Goal: Information Seeking & Learning: Learn about a topic

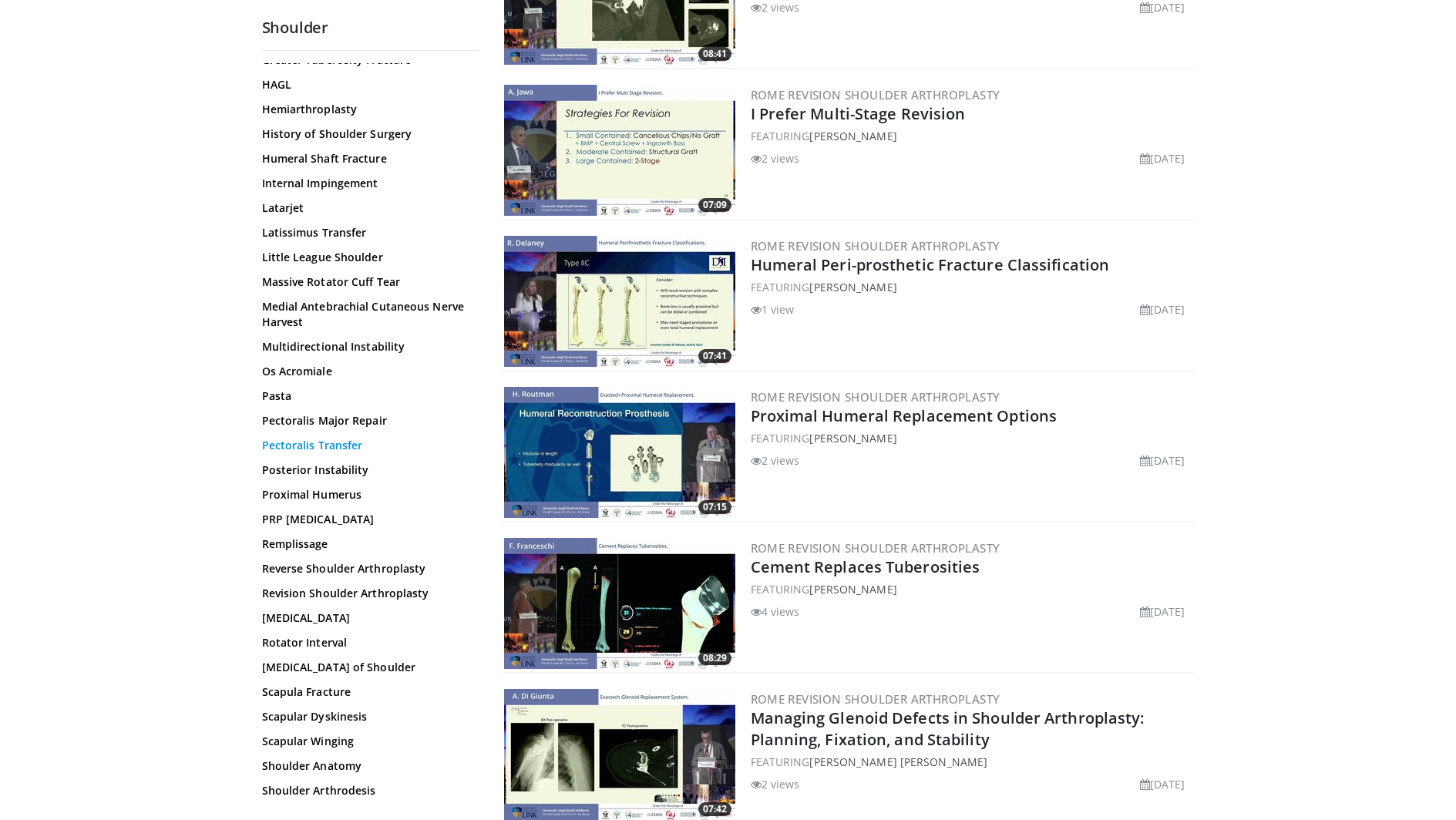
scroll to position [848, 0]
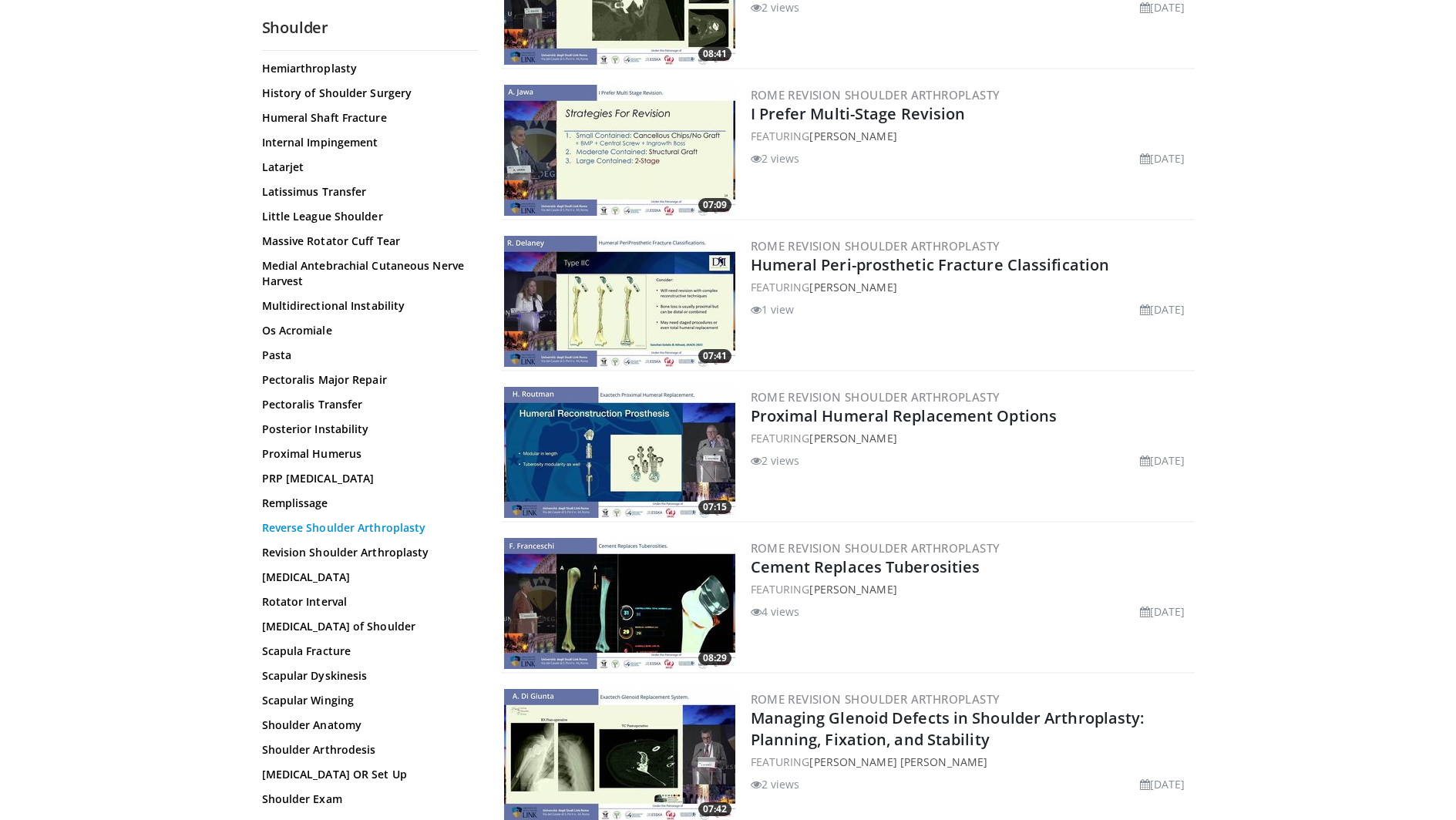
click at [300, 536] on link "Reverse Shoulder Arthroplasty" at bounding box center [366, 527] width 208 height 15
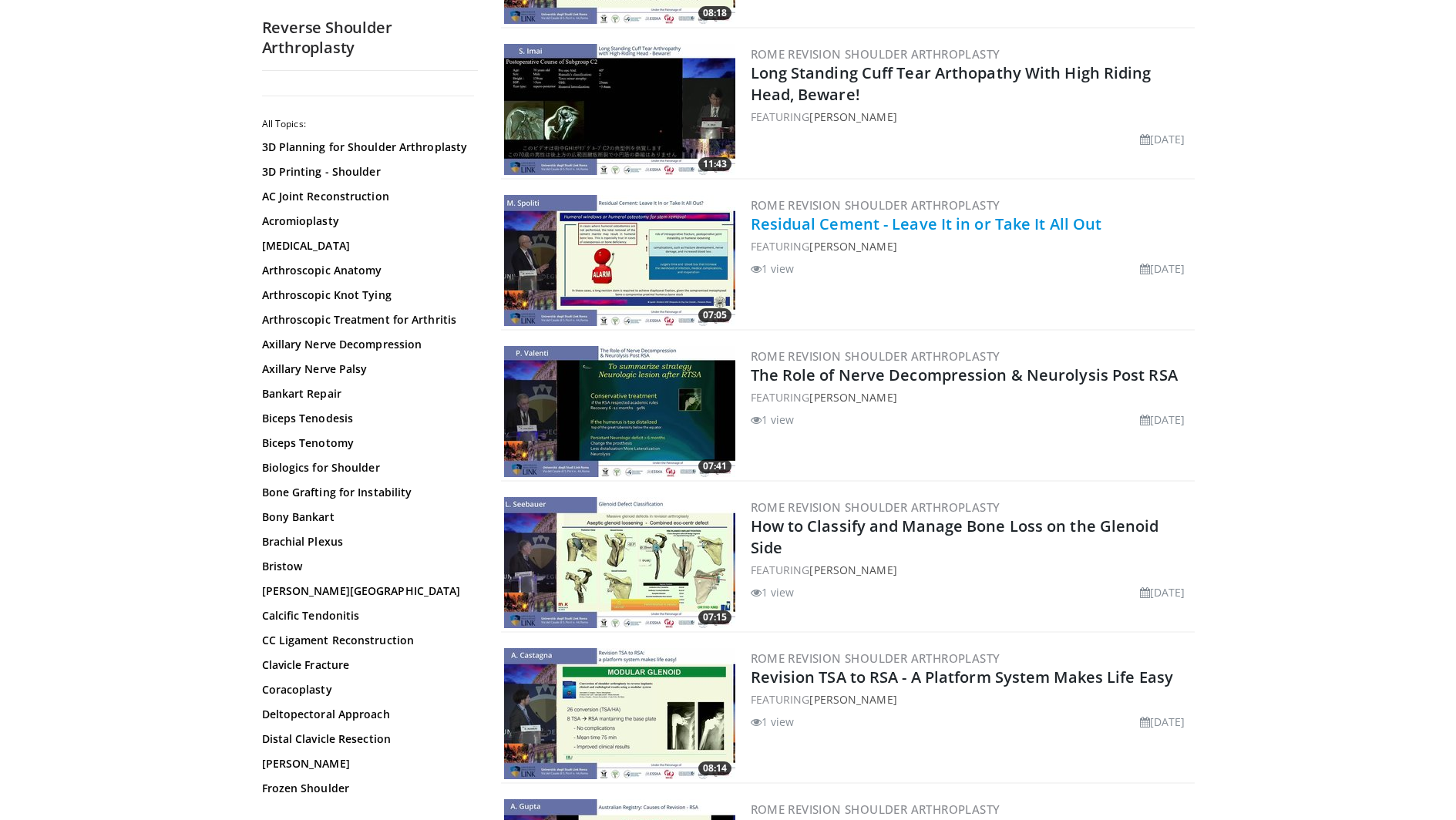
scroll to position [1542, 0]
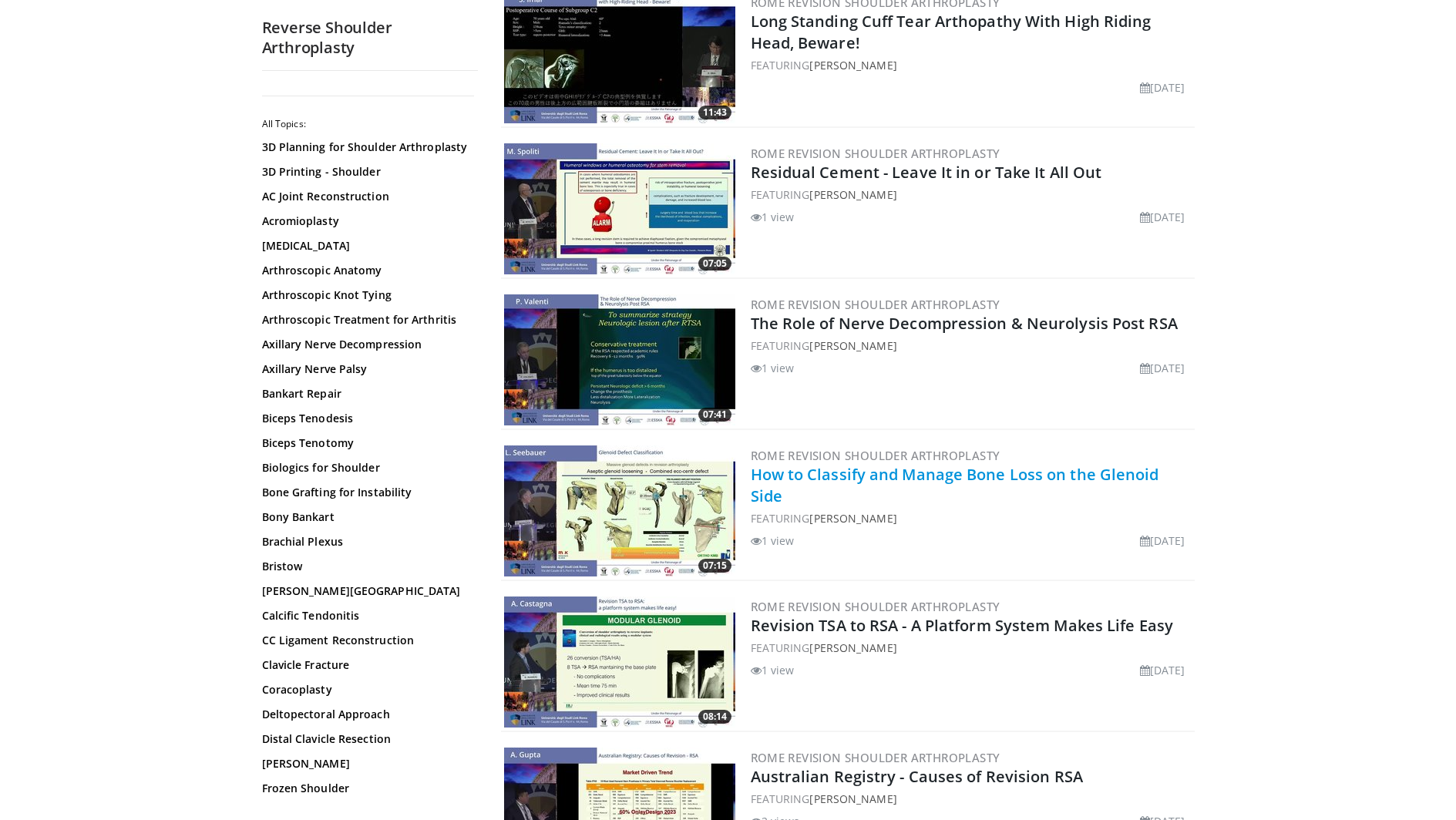
click at [805, 480] on link "How to Classify and Manage Bone Loss on the Glenoid Side" at bounding box center [955, 485] width 408 height 42
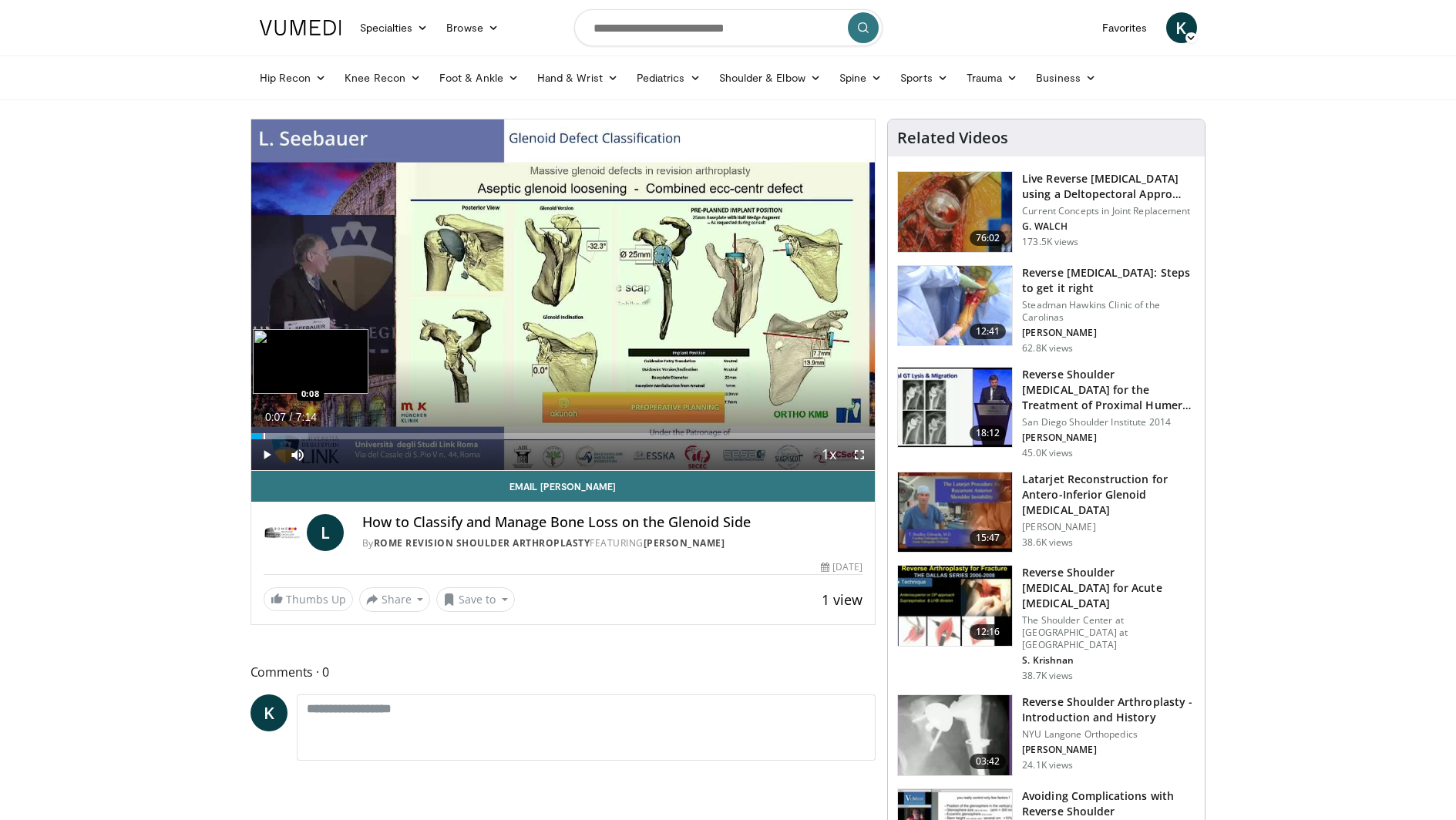
click at [261, 437] on div "Loaded : 9.20% 0:07 0:08" at bounding box center [563, 436] width 624 height 6
click at [276, 438] on div "Progress Bar" at bounding box center [277, 436] width 2 height 6
click at [284, 438] on div "Progress Bar" at bounding box center [285, 436] width 2 height 6
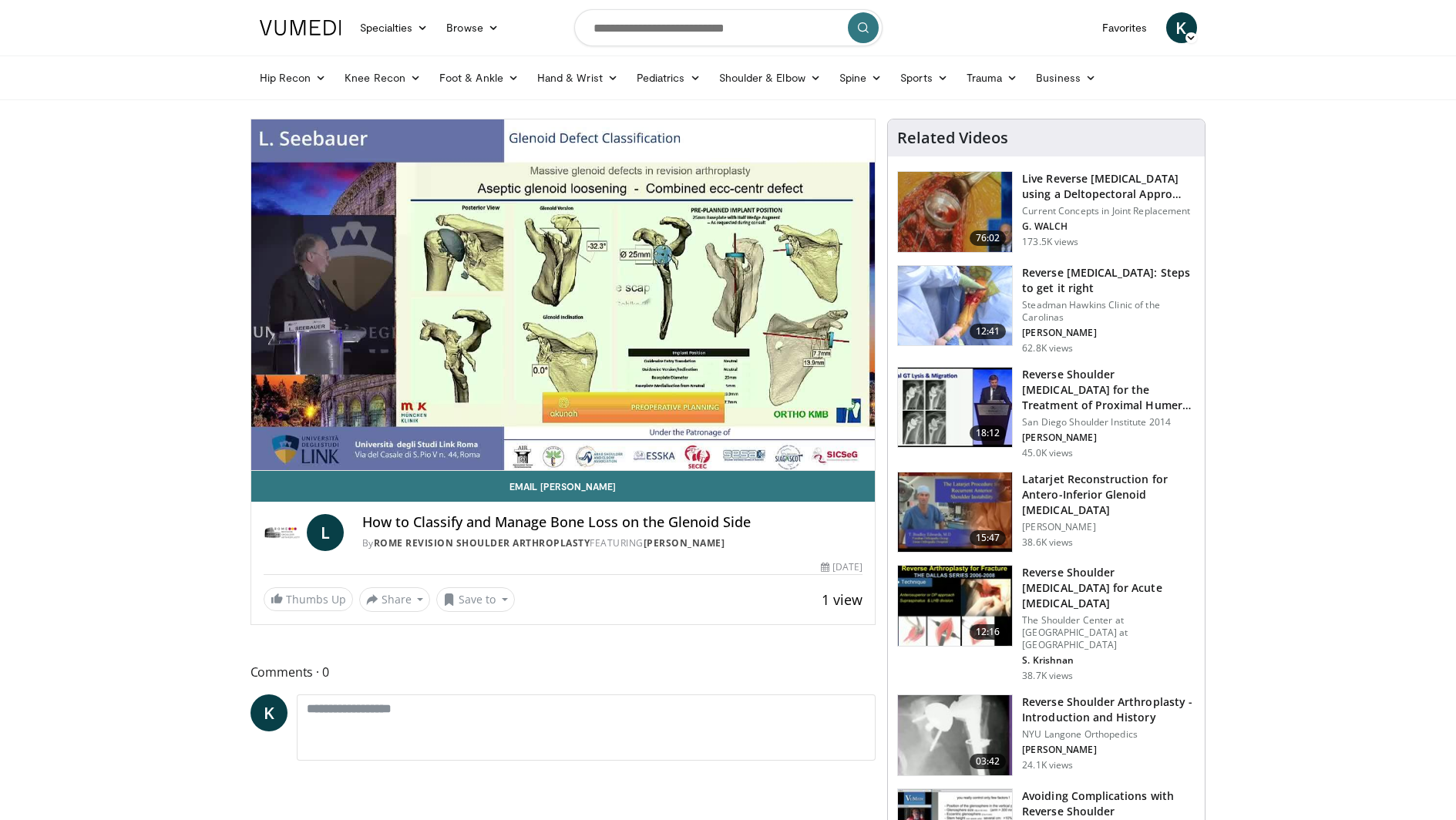
click at [294, 435] on video-js "**********" at bounding box center [563, 294] width 624 height 351
click at [548, 523] on h4 "How to Classify and Manage Bone Loss on the Glenoid Side" at bounding box center [612, 522] width 501 height 17
click at [1026, 290] on h3 "Reverse Total Shoulder Arthroplasty: Steps to get it right" at bounding box center [1108, 280] width 173 height 31
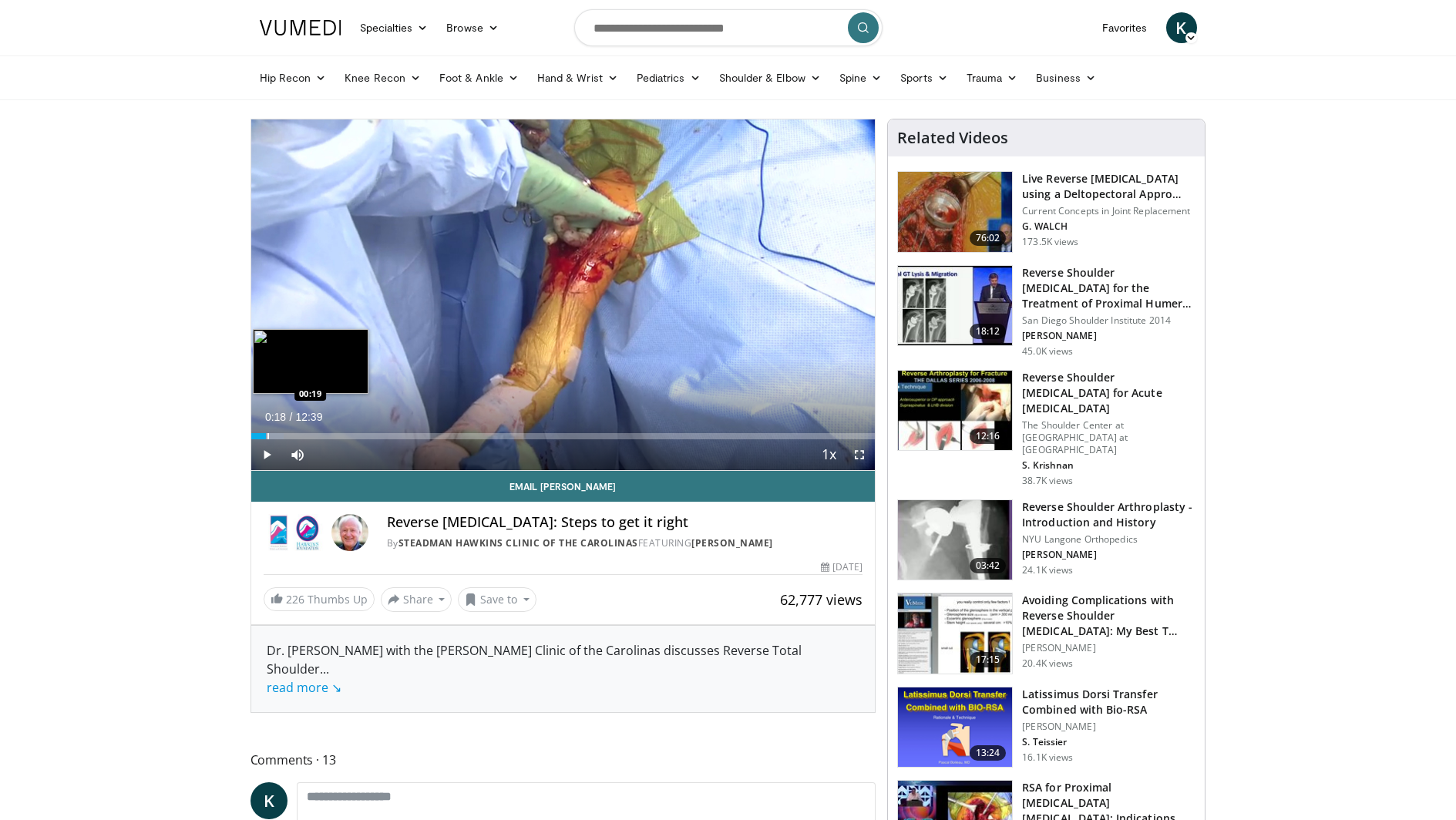
click at [267, 435] on div "Progress Bar" at bounding box center [268, 436] width 2 height 6
click at [276, 435] on div "Progress Bar" at bounding box center [275, 436] width 2 height 6
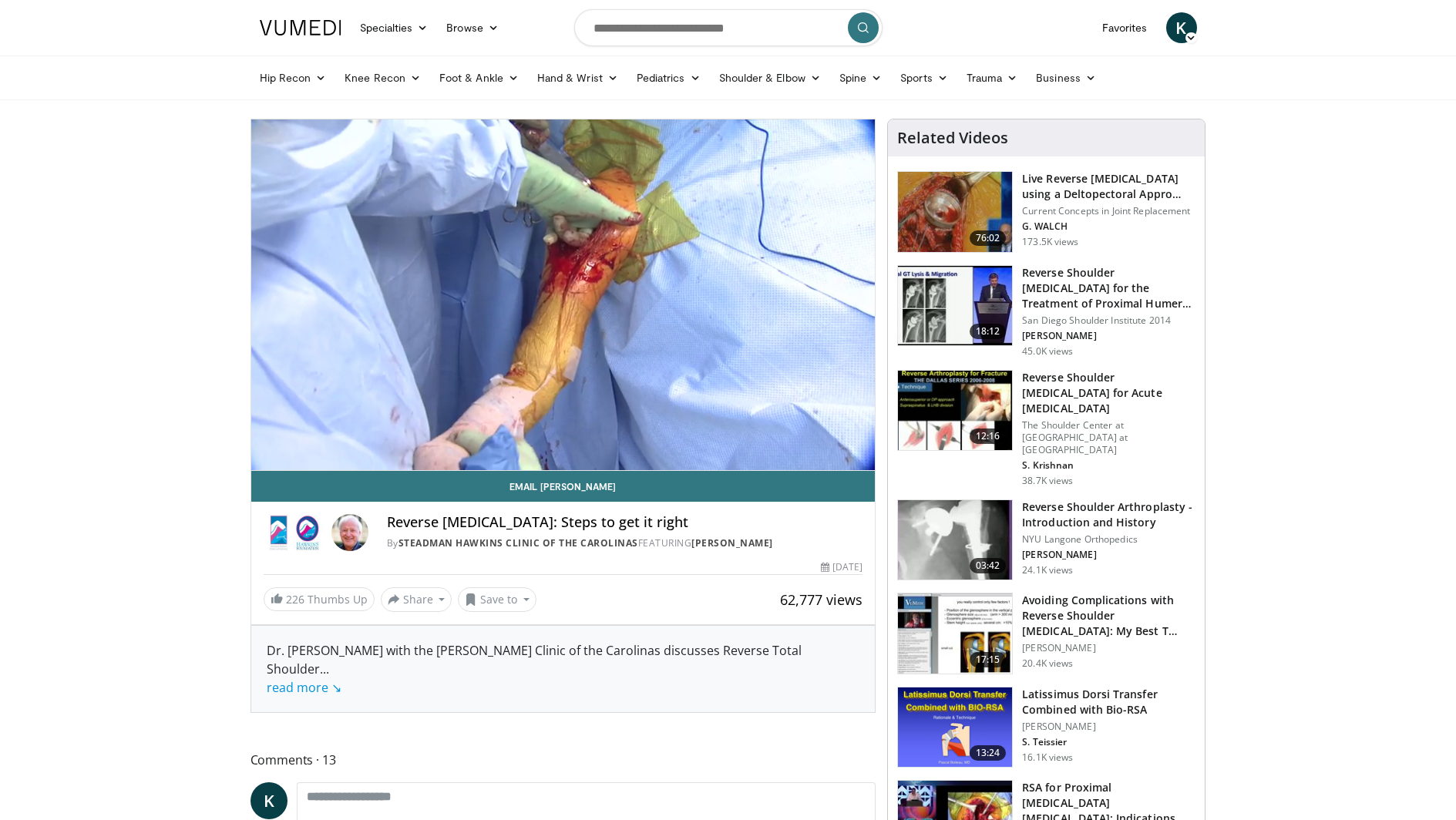
click at [291, 435] on video-js "**********" at bounding box center [563, 294] width 624 height 351
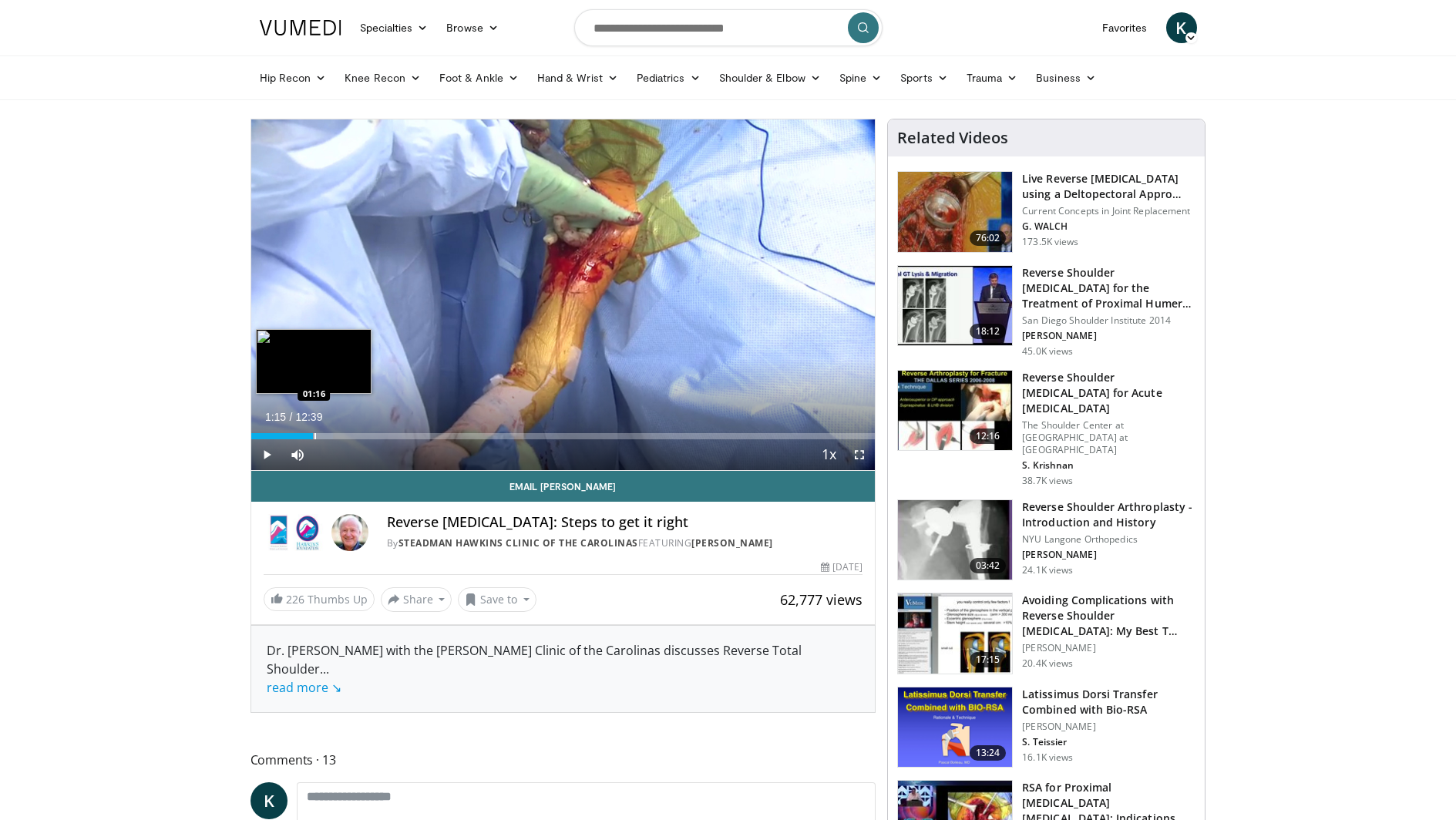
click at [314, 433] on div "Progress Bar" at bounding box center [315, 436] width 2 height 6
click at [320, 433] on div "Progress Bar" at bounding box center [321, 436] width 2 height 6
click at [326, 433] on div "Progress Bar" at bounding box center [327, 436] width 2 height 6
click at [335, 439] on div "Progress Bar" at bounding box center [336, 436] width 2 height 6
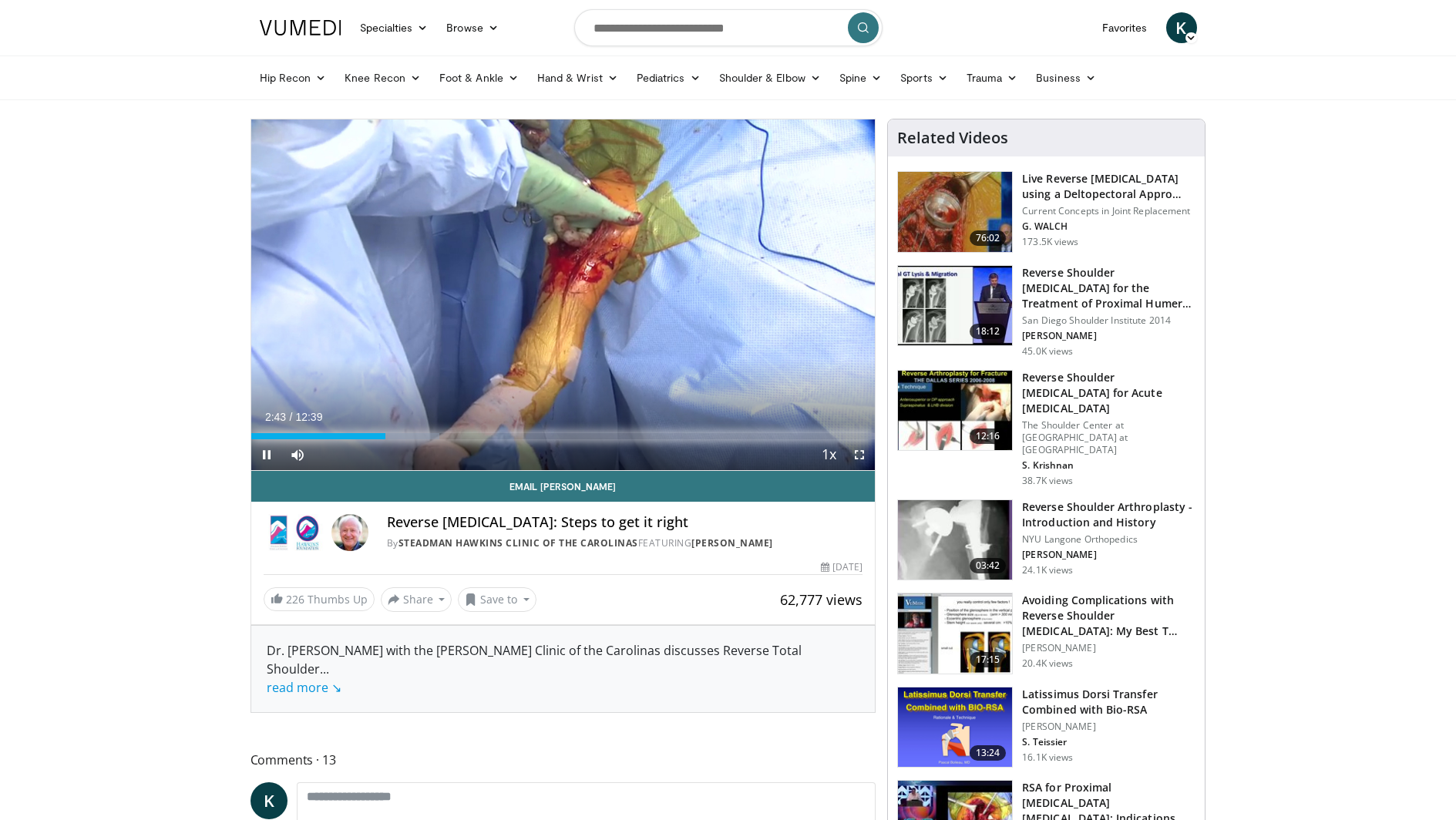
drag, startPoint x: 328, startPoint y: 437, endPoint x: 336, endPoint y: 449, distance: 14.3
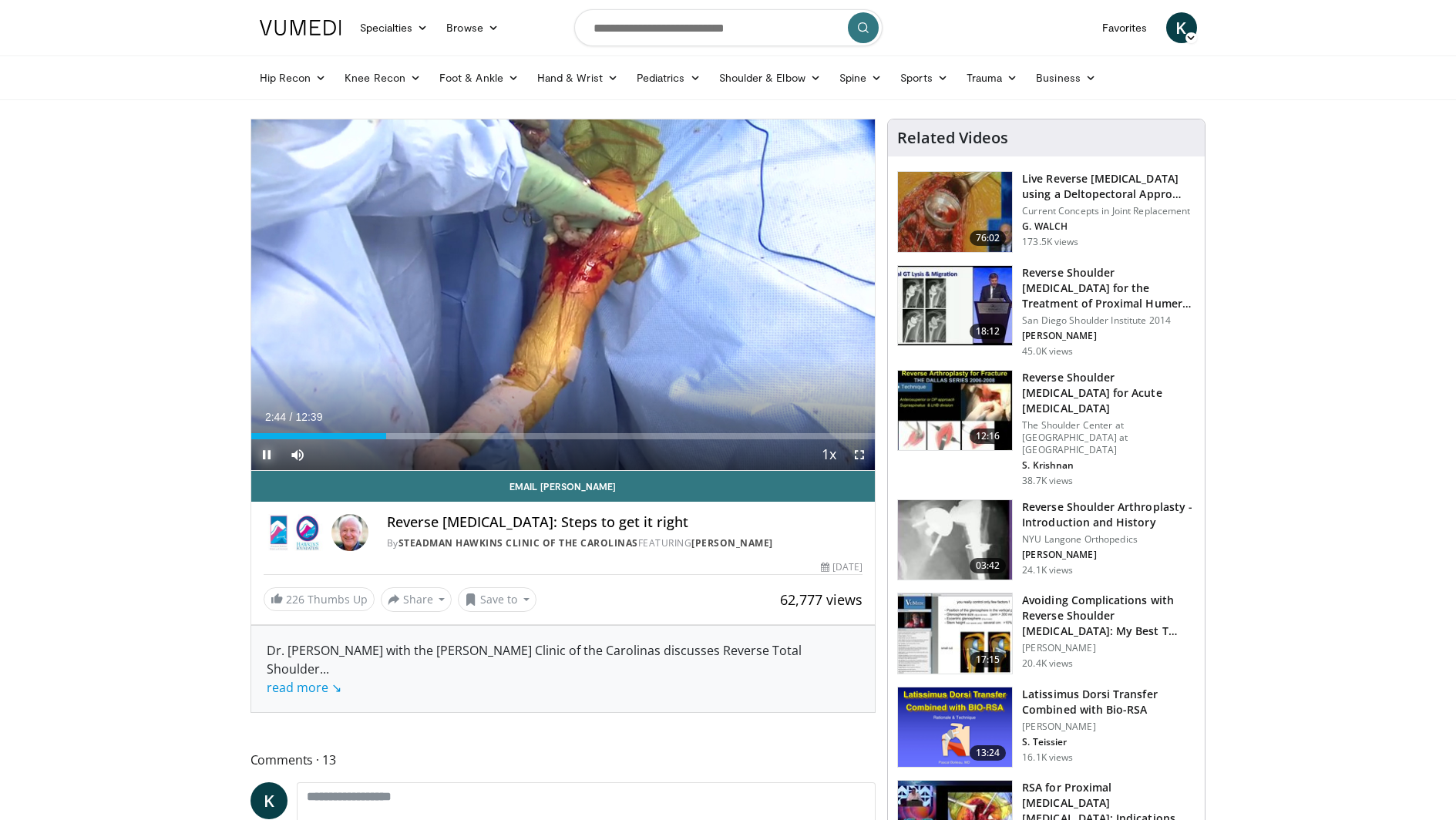
drag, startPoint x: 336, startPoint y: 449, endPoint x: 267, endPoint y: 456, distance: 69.7
click at [267, 456] on span "Video Player" at bounding box center [266, 454] width 31 height 31
